Goal: Task Accomplishment & Management: Manage account settings

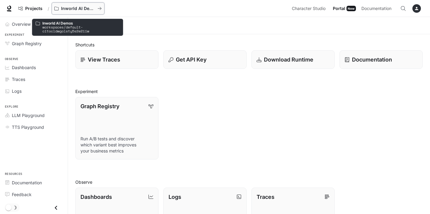
click at [72, 7] on p "Inworld AI Demos" at bounding box center [78, 8] width 34 height 5
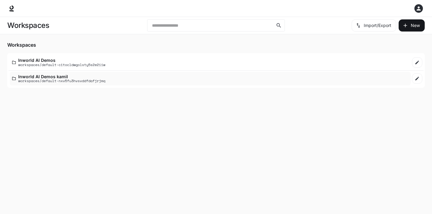
click at [64, 75] on p "Inworld AI Demos kamil" at bounding box center [61, 76] width 87 height 5
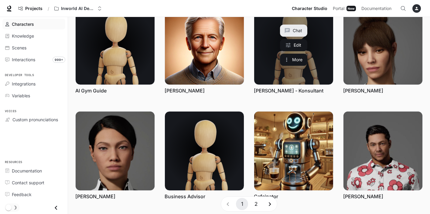
scroll to position [167, 0]
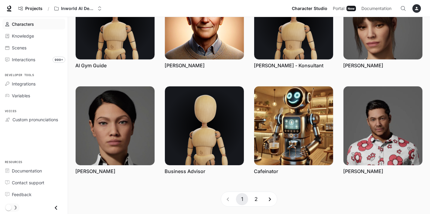
click at [254, 200] on button "2" at bounding box center [256, 199] width 12 height 12
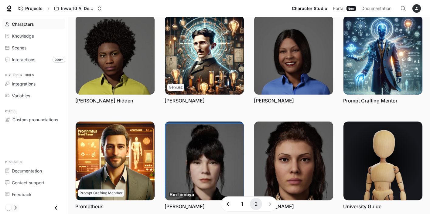
scroll to position [118, 0]
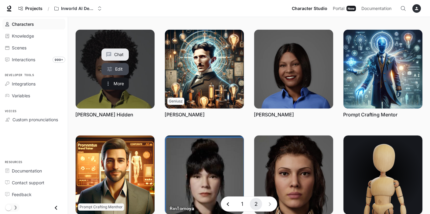
click at [115, 69] on link "Edit" at bounding box center [114, 69] width 27 height 12
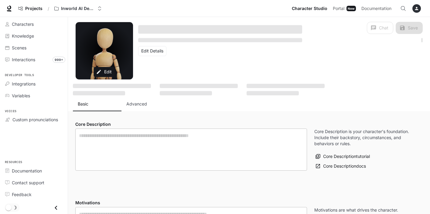
type textarea "**********"
type input "****"
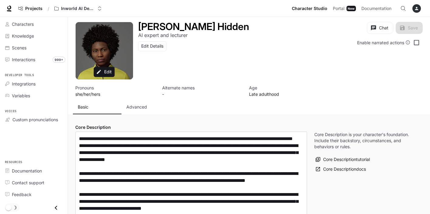
type input "**********"
click at [142, 109] on p "Advanced" at bounding box center [136, 107] width 21 height 6
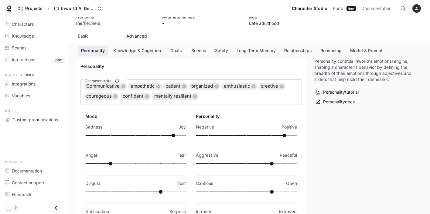
scroll to position [115, 0]
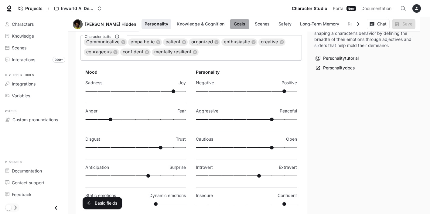
click at [230, 23] on button "Goals" at bounding box center [239, 24] width 19 height 10
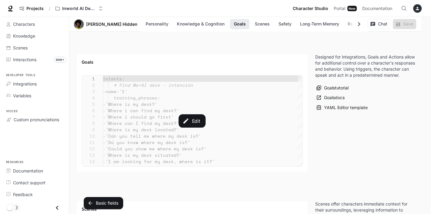
scroll to position [633, 0]
click at [225, 137] on div "Edit" at bounding box center [191, 120] width 221 height 91
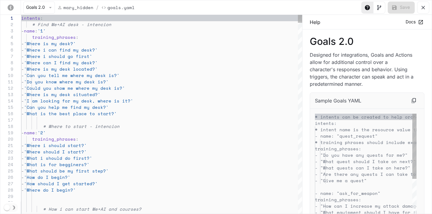
scroll to position [51, 0]
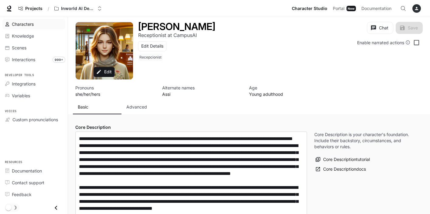
click at [16, 24] on span "Characters" at bounding box center [23, 24] width 22 height 6
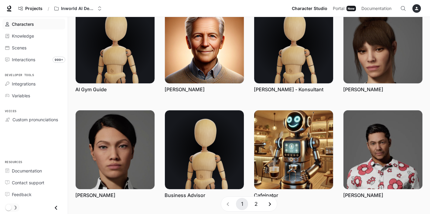
scroll to position [167, 0]
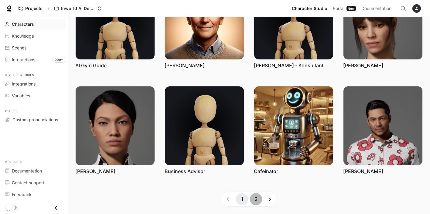
click at [258, 199] on button "2" at bounding box center [256, 199] width 12 height 12
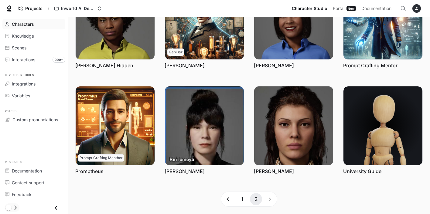
click at [243, 198] on button "1" at bounding box center [242, 199] width 12 height 12
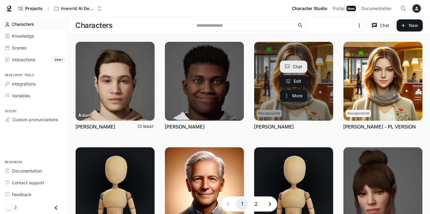
scroll to position [101, 0]
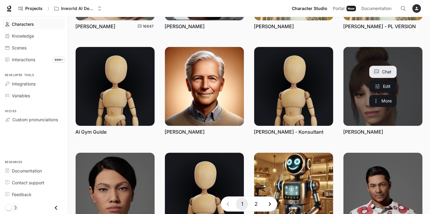
click at [367, 87] on link "Anna" at bounding box center [382, 86] width 79 height 79
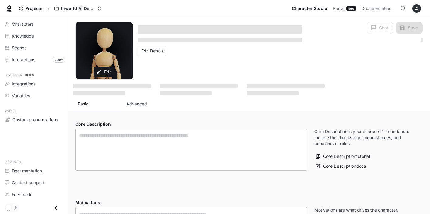
type textarea "**********"
type input "**********"
type textarea "**********"
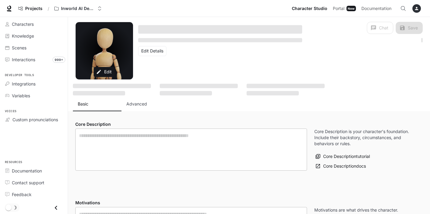
type input "**********"
type input "*"
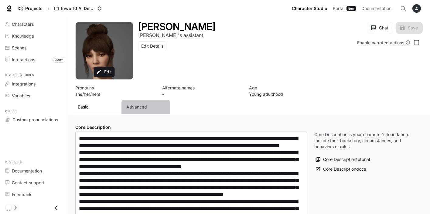
click at [147, 104] on div "Advanced" at bounding box center [145, 107] width 39 height 6
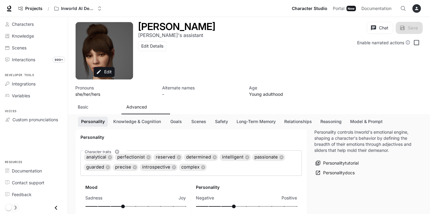
scroll to position [64, 0]
click at [177, 122] on button "Goals" at bounding box center [175, 122] width 19 height 10
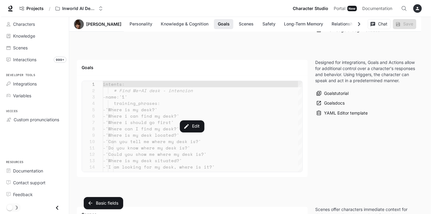
scroll to position [664, 0]
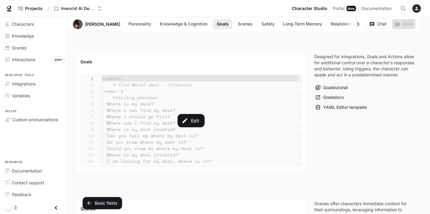
click at [257, 125] on div "Edit" at bounding box center [191, 120] width 221 height 91
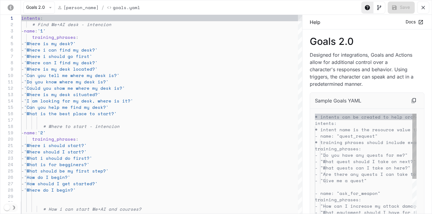
scroll to position [51, 0]
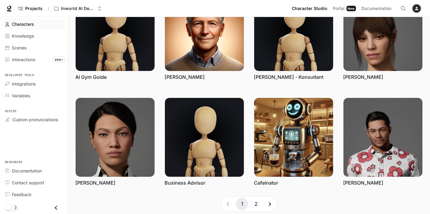
scroll to position [167, 0]
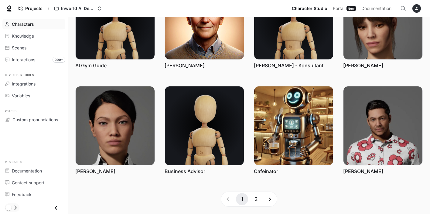
click at [254, 202] on button "2" at bounding box center [256, 199] width 12 height 12
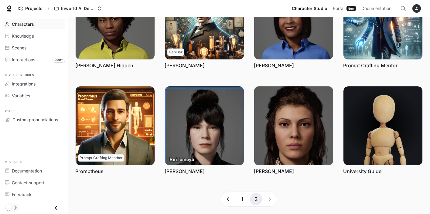
click at [240, 199] on button "1" at bounding box center [242, 199] width 12 height 12
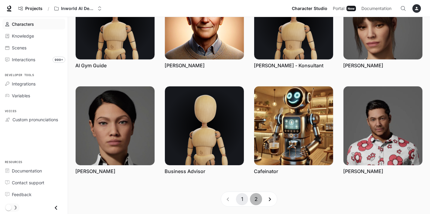
click at [258, 199] on button "2" at bounding box center [256, 199] width 12 height 12
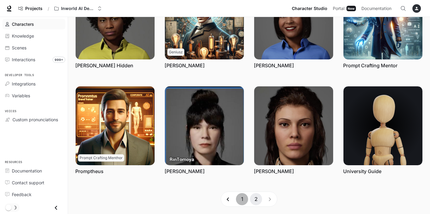
click at [243, 201] on button "1" at bounding box center [242, 199] width 12 height 12
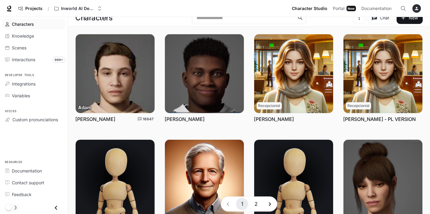
scroll to position [0, 0]
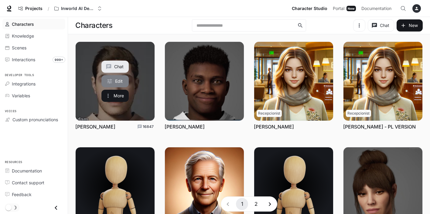
click at [119, 85] on link "Edit" at bounding box center [114, 81] width 27 height 12
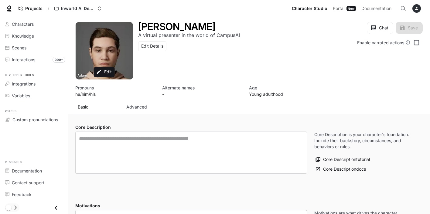
type textarea "**********"
type input "*"
type input "***"
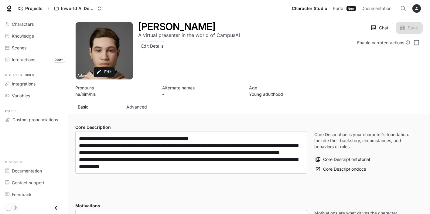
type input "**********"
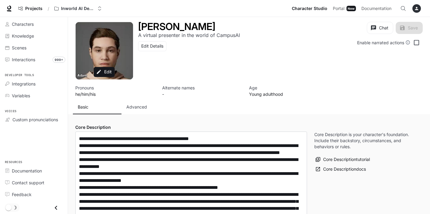
click at [142, 107] on p "Advanced" at bounding box center [136, 107] width 21 height 6
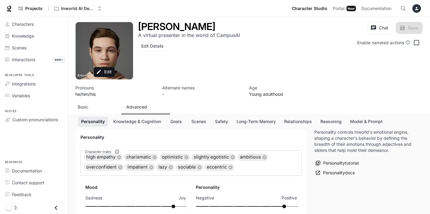
scroll to position [26, 0]
click at [180, 122] on button "Goals" at bounding box center [175, 122] width 19 height 10
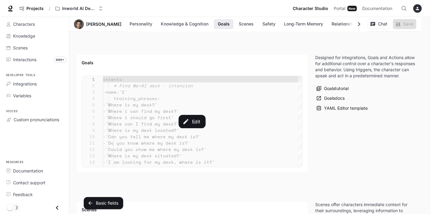
scroll to position [664, 0]
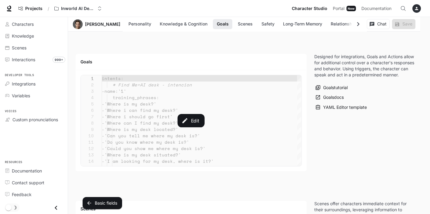
click at [228, 128] on div "Edit" at bounding box center [191, 120] width 221 height 91
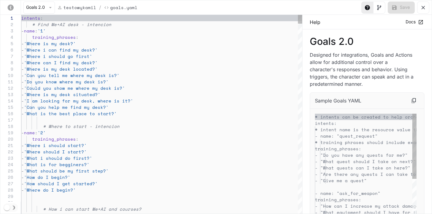
scroll to position [51, 0]
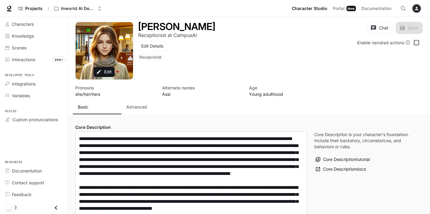
click at [135, 110] on p "Advanced" at bounding box center [136, 107] width 21 height 6
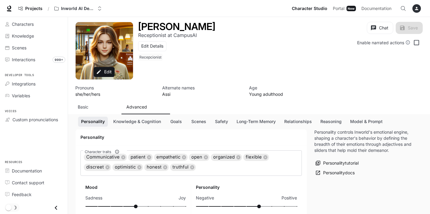
scroll to position [32, 0]
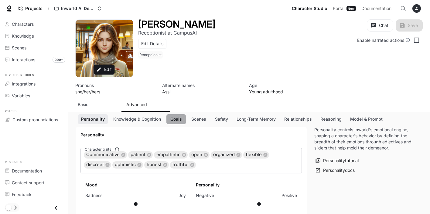
click at [176, 119] on button "Goals" at bounding box center [175, 119] width 19 height 10
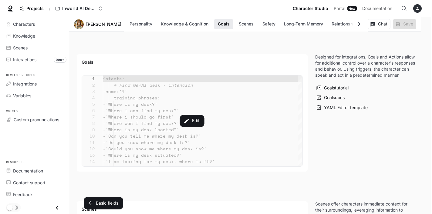
scroll to position [648, 0]
click at [152, 125] on div "Edit" at bounding box center [191, 120] width 221 height 91
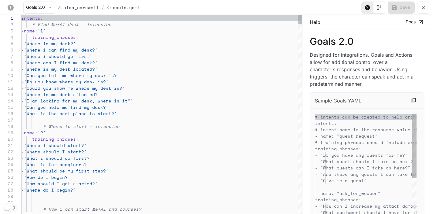
scroll to position [51, 0]
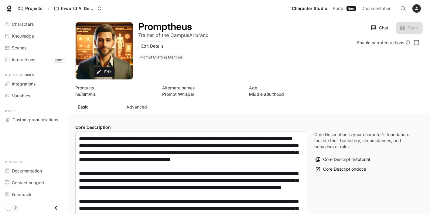
click at [137, 109] on p "Advanced" at bounding box center [136, 107] width 21 height 6
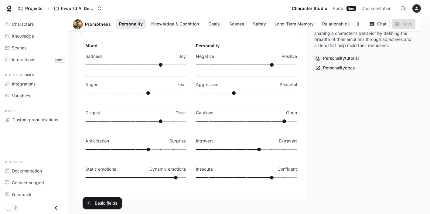
scroll to position [66, 0]
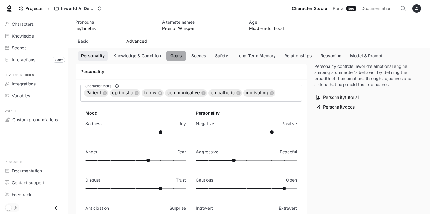
click at [178, 56] on button "Goals" at bounding box center [175, 56] width 19 height 10
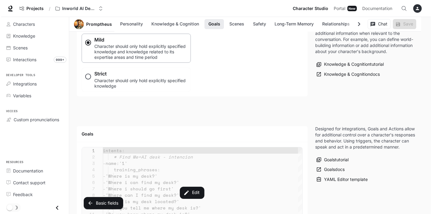
scroll to position [624, 0]
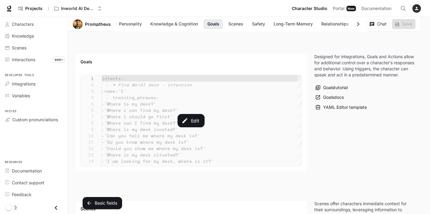
click at [209, 101] on div "Edit" at bounding box center [191, 120] width 221 height 91
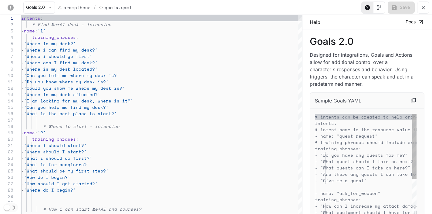
scroll to position [51, 0]
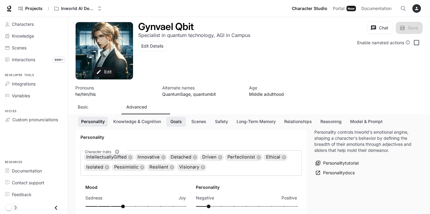
click at [176, 127] on button "Goals" at bounding box center [175, 122] width 19 height 10
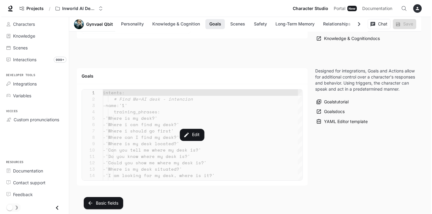
scroll to position [648, 0]
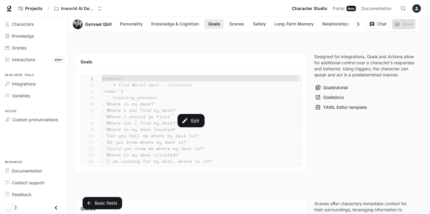
click at [235, 101] on div "Edit" at bounding box center [191, 120] width 221 height 91
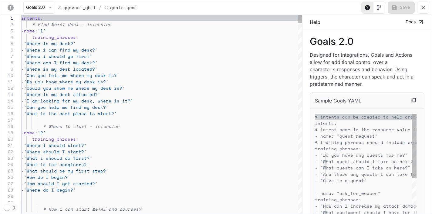
scroll to position [51, 0]
